Goal: Information Seeking & Learning: Check status

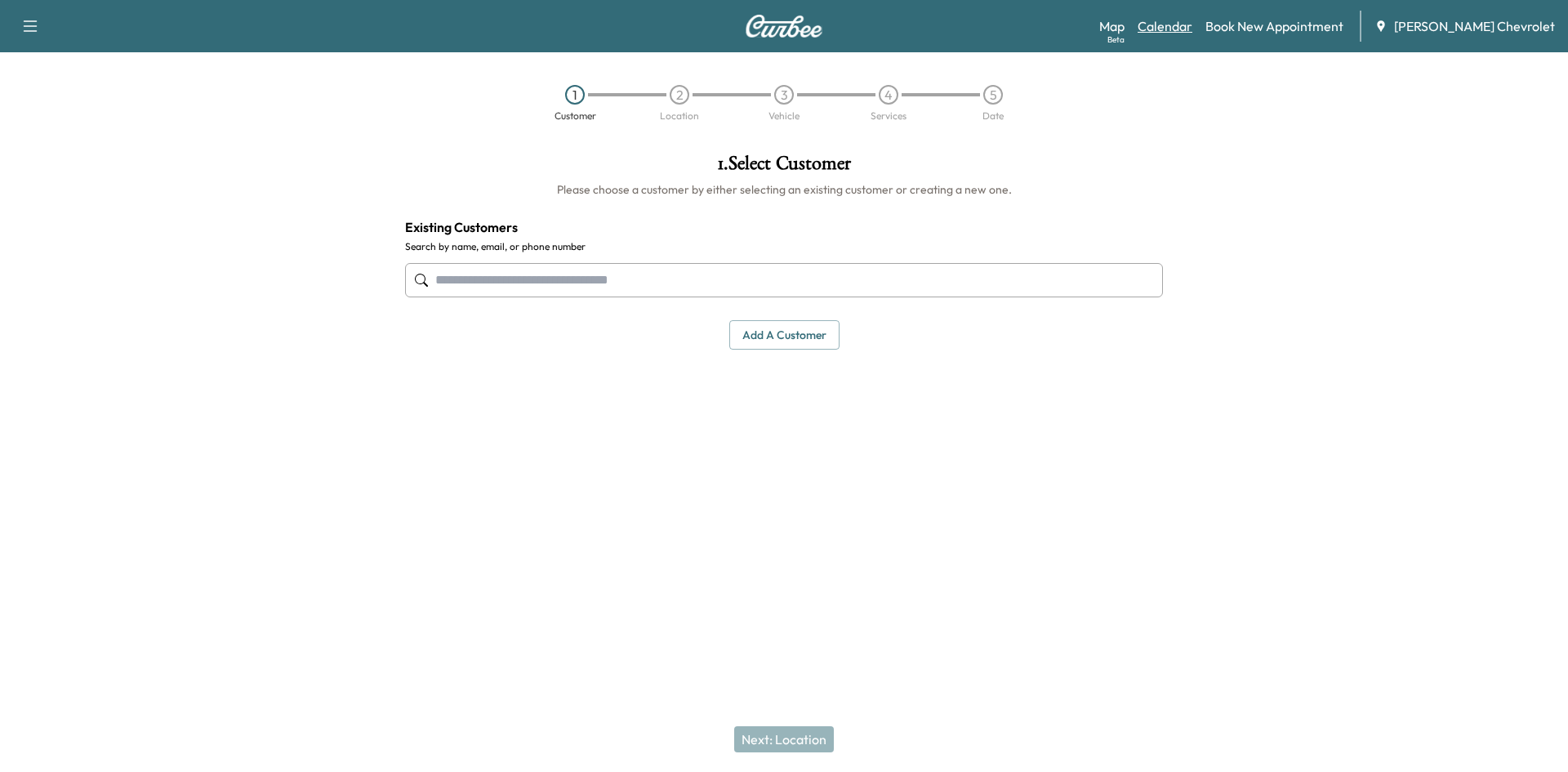
click at [1193, 21] on link "Calendar" at bounding box center [1165, 26] width 55 height 20
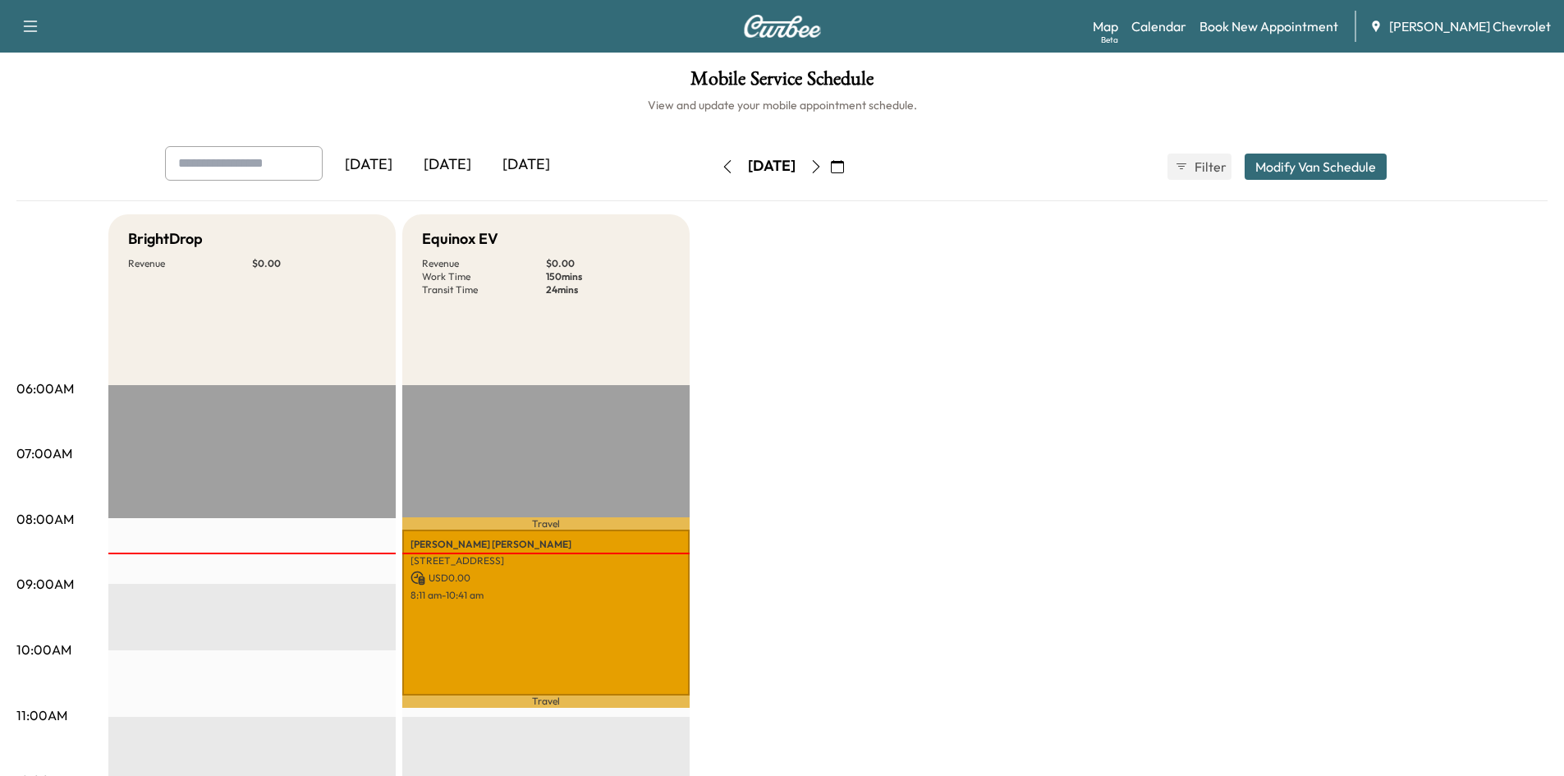
click at [823, 169] on icon "button" at bounding box center [815, 166] width 13 height 13
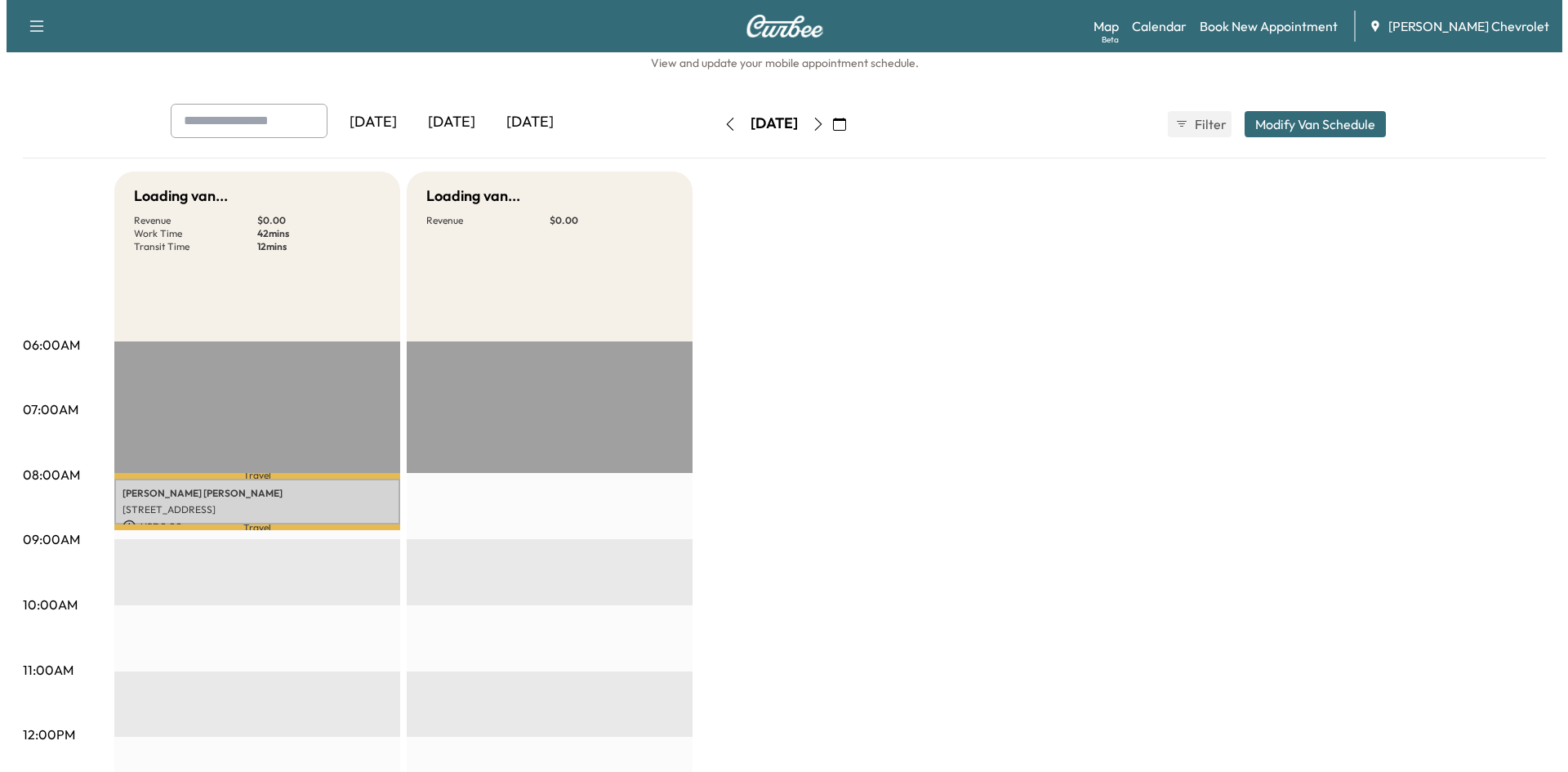
scroll to position [82, 0]
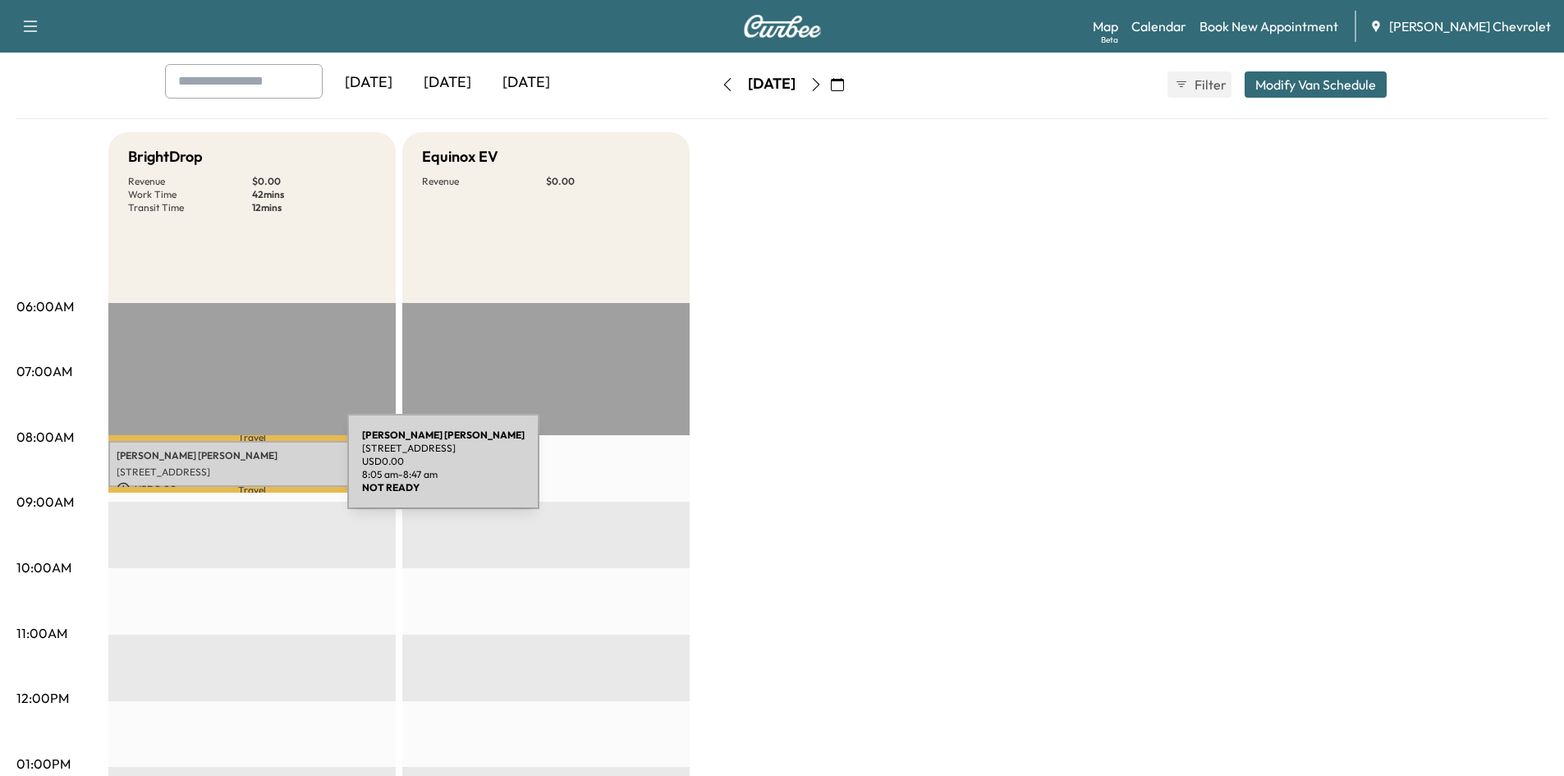
click at [224, 471] on p "[STREET_ADDRESS]" at bounding box center [252, 471] width 271 height 13
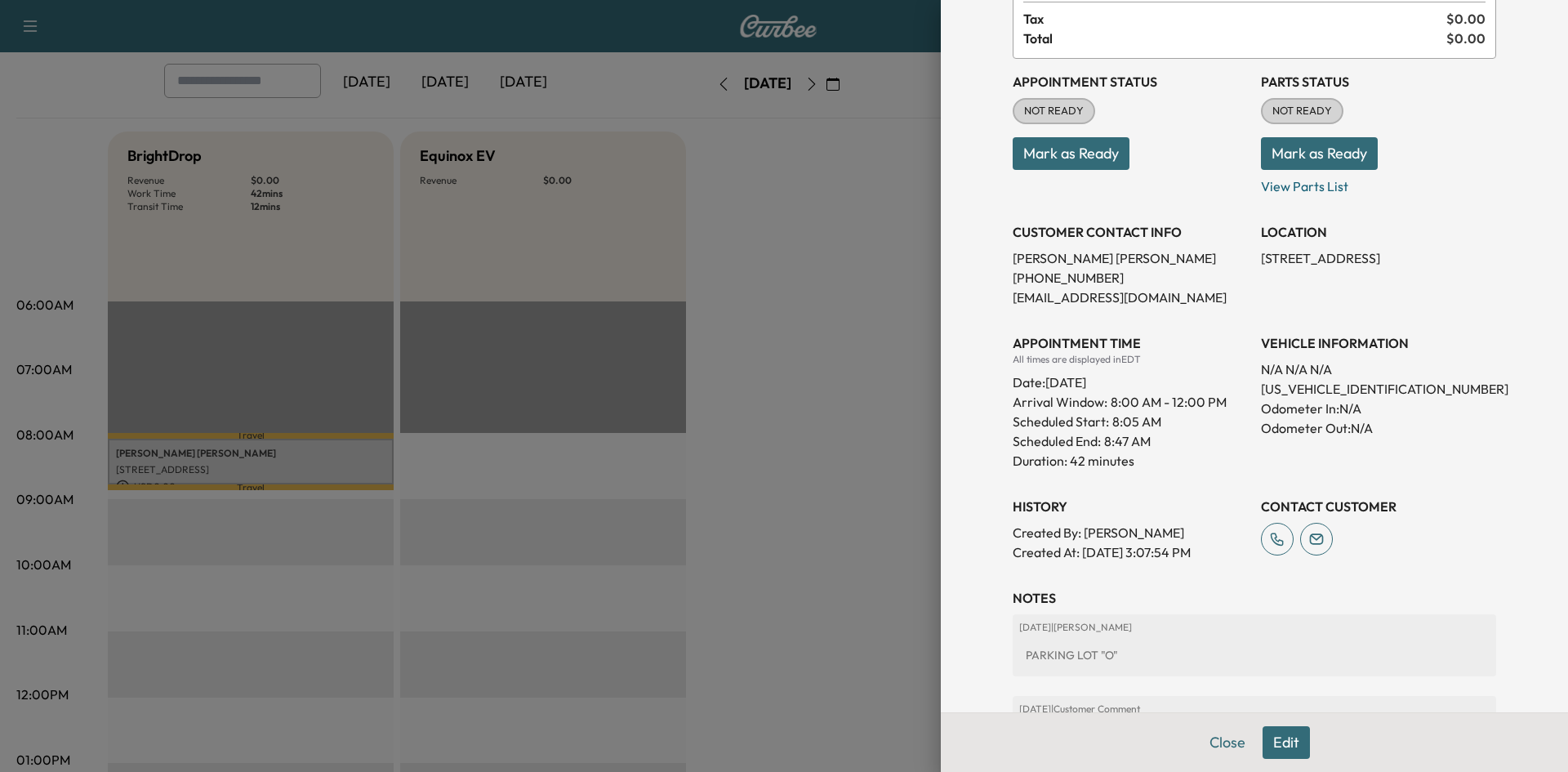
scroll to position [126, 0]
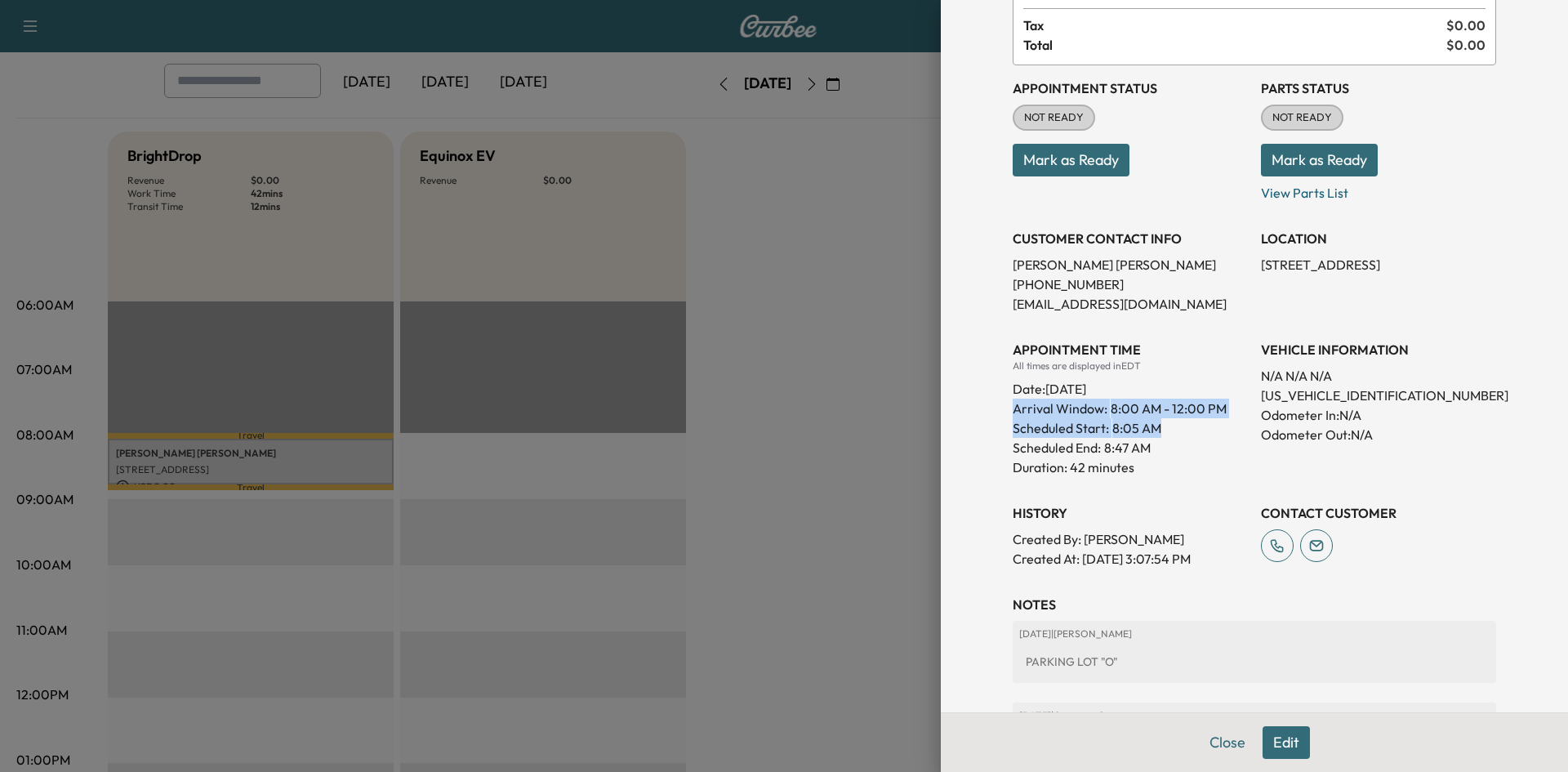
drag, startPoint x: 992, startPoint y: 402, endPoint x: 1197, endPoint y: 433, distance: 207.3
click at [1197, 433] on div "Appointment Details Services 39CVZ05000CARE - CAR CARE MAINTENANCE $ 0.00 Tax $…" at bounding box center [1254, 374] width 522 height 1002
click at [1197, 433] on div "Scheduled Start: 8:05 AM" at bounding box center [1130, 428] width 235 height 20
drag, startPoint x: 1003, startPoint y: 401, endPoint x: 1147, endPoint y: 463, distance: 156.8
click at [1147, 463] on div "APPOINTMENT TIME All times are displayed in EDT Date: [DATE] Arrival Window: 8:…" at bounding box center [1130, 401] width 235 height 150
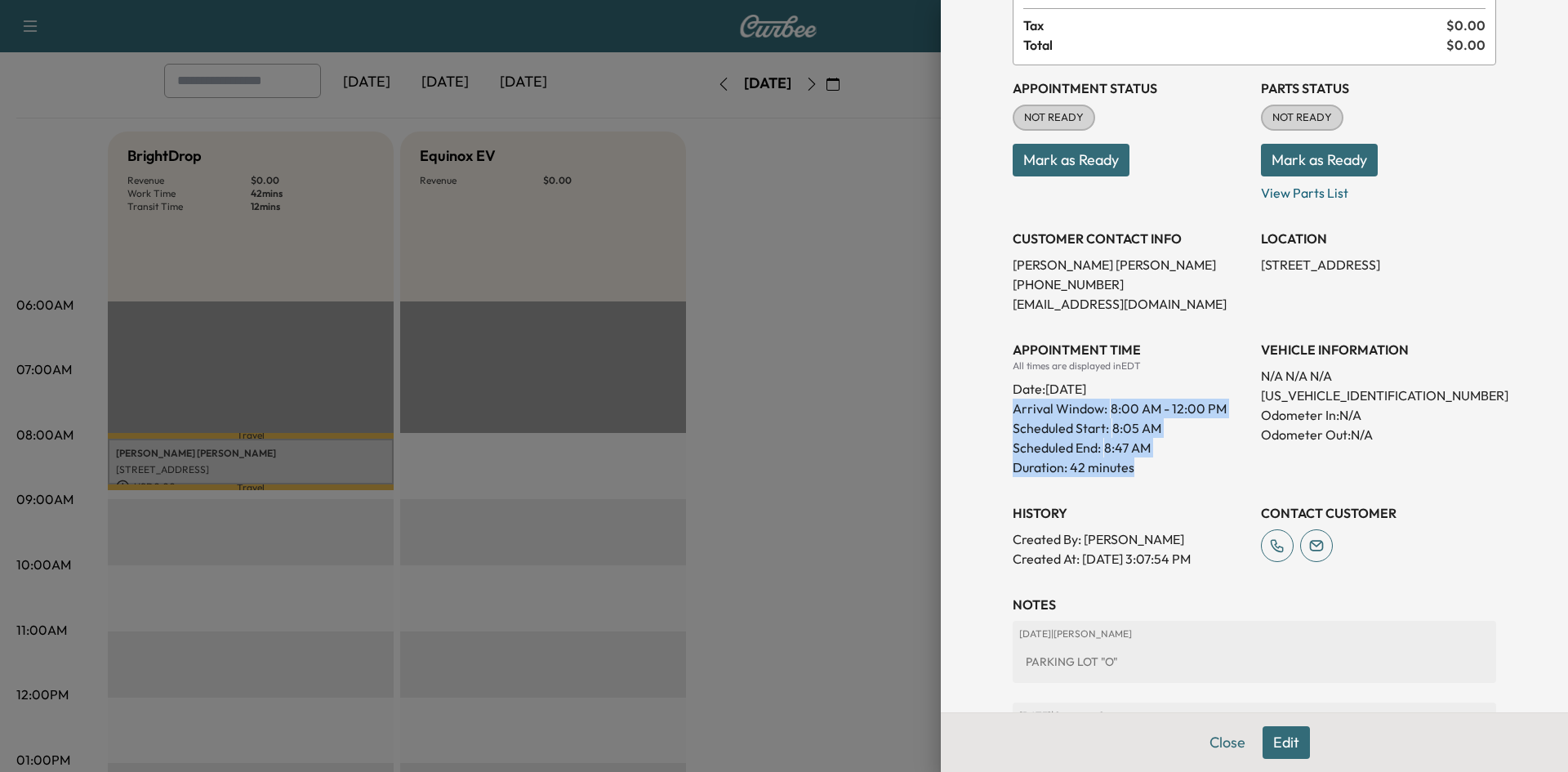
click at [1148, 463] on p "Duration: 42 minutes" at bounding box center [1130, 468] width 235 height 20
drag, startPoint x: 1003, startPoint y: 403, endPoint x: 1150, endPoint y: 452, distance: 155.0
click at [1150, 452] on div "APPOINTMENT TIME All times are displayed in EDT Date: [DATE] Arrival Window: 8:…" at bounding box center [1130, 401] width 235 height 150
click at [1150, 452] on div "Scheduled End: 8:47 AM" at bounding box center [1130, 448] width 235 height 20
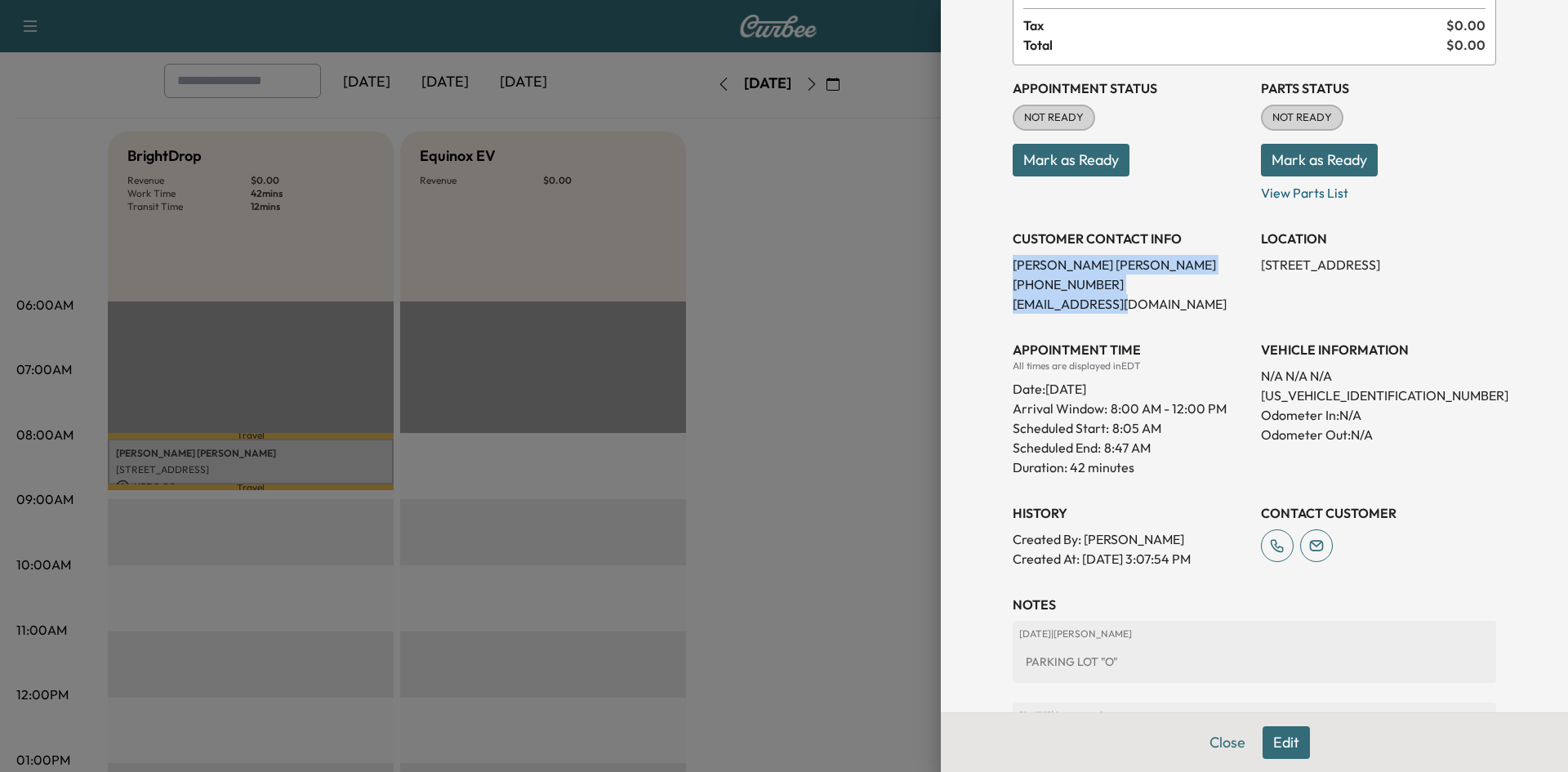
drag, startPoint x: 998, startPoint y: 268, endPoint x: 1134, endPoint y: 305, distance: 140.9
click at [1134, 305] on div "Appointment Details Services 39CVZ05000CARE - CAR CARE MAINTENANCE $ 0.00 Tax $…" at bounding box center [1254, 374] width 522 height 1002
click at [1134, 305] on p "[EMAIL_ADDRESS][DOMAIN_NAME]" at bounding box center [1130, 304] width 235 height 20
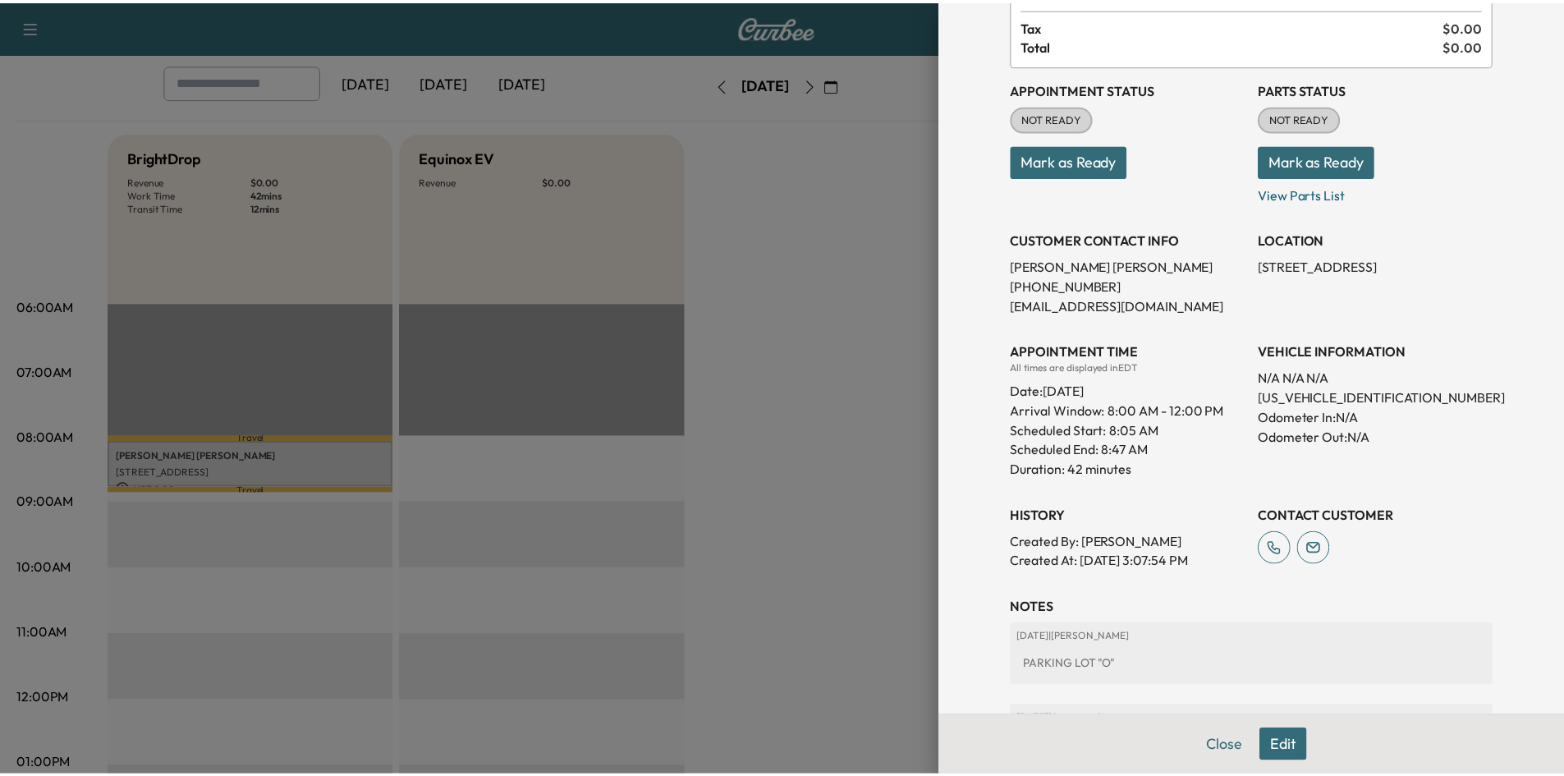
scroll to position [0, 0]
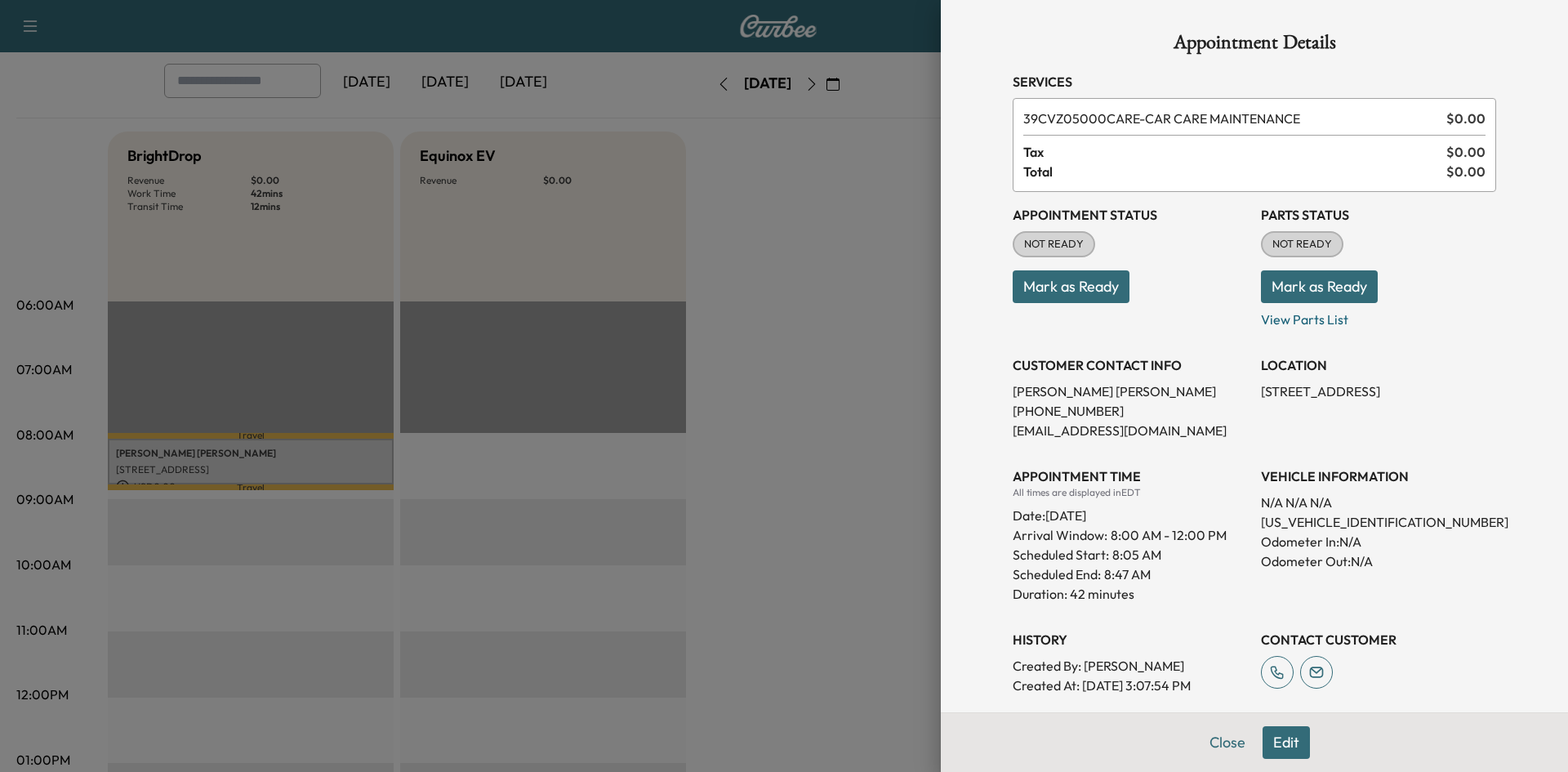
click at [806, 275] on div at bounding box center [784, 386] width 1568 height 772
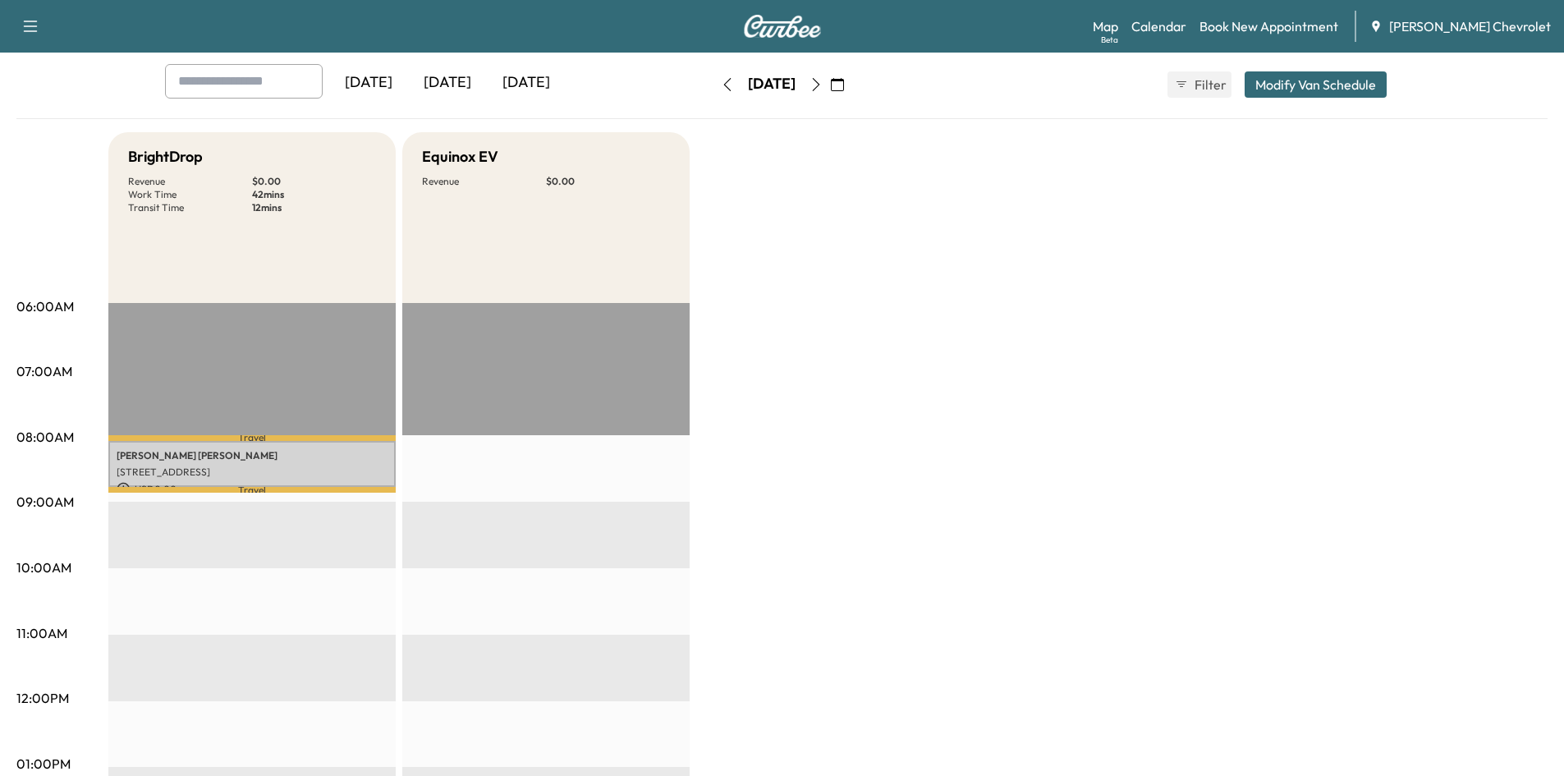
click at [1034, 402] on div "BrightDrop Revenue $ 0.00 Work Time 42 mins Transit Time 12 mins Travel [PERSON…" at bounding box center [827, 747] width 1439 height 1231
